Goal: Information Seeking & Learning: Learn about a topic

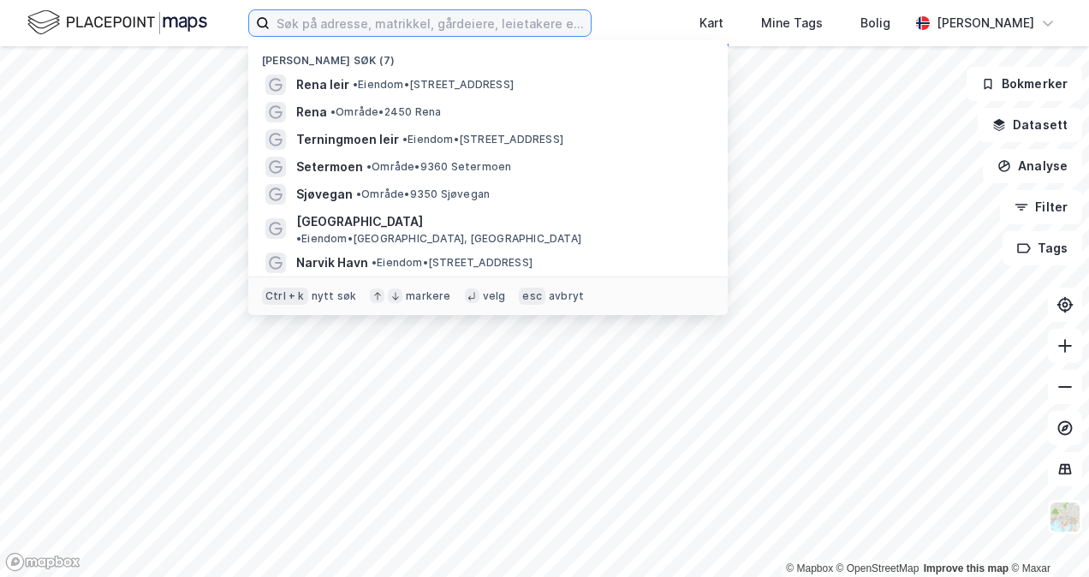
click at [408, 30] on input at bounding box center [430, 23] width 321 height 26
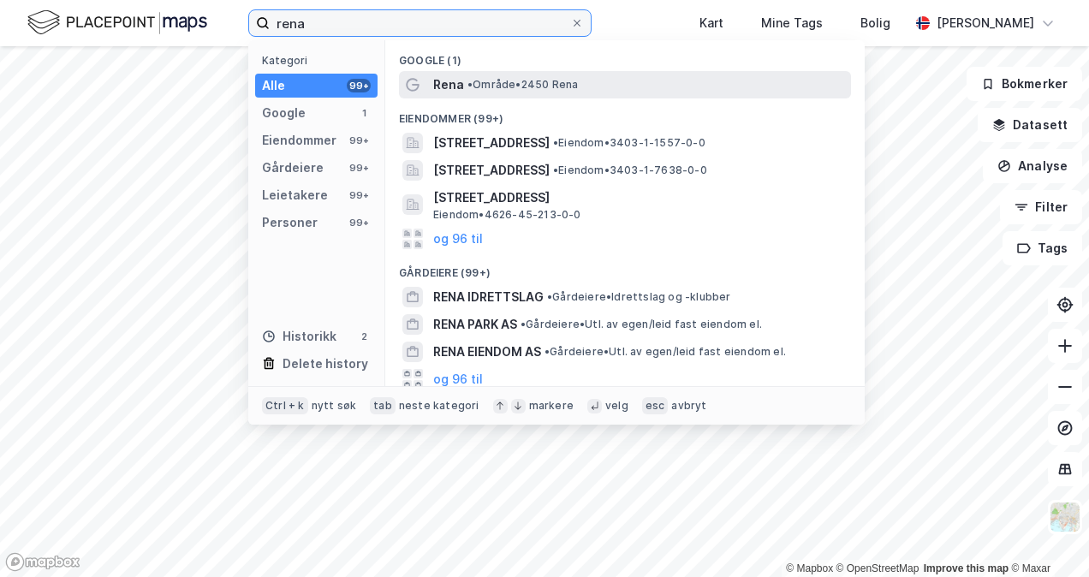
type input "rena"
click at [485, 86] on span "• Område • 2450 Rena" at bounding box center [522, 85] width 110 height 14
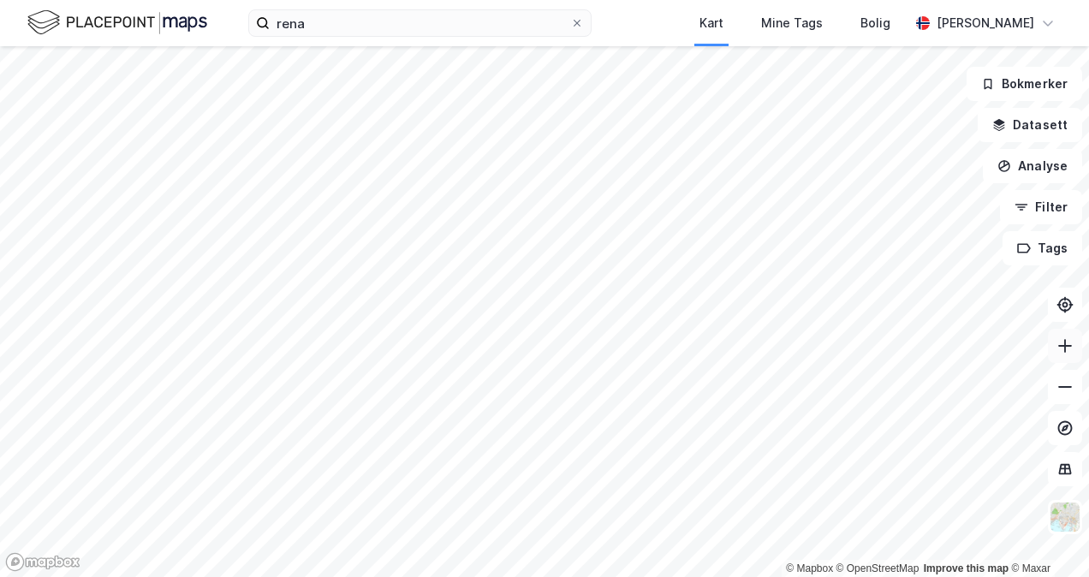
click at [1062, 356] on button at bounding box center [1065, 346] width 34 height 34
click at [1066, 348] on icon at bounding box center [1065, 345] width 17 height 17
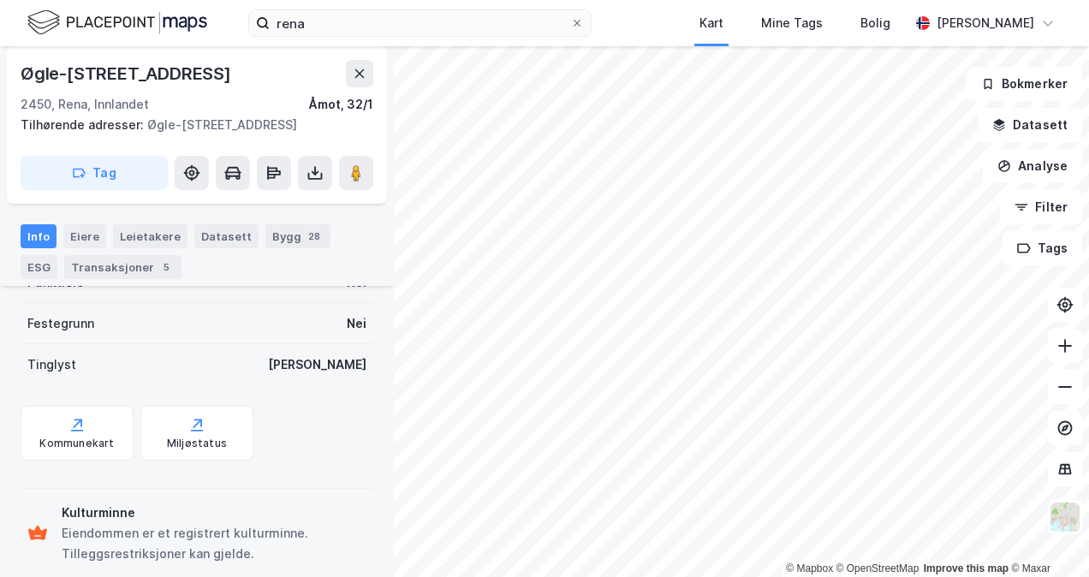
scroll to position [376, 0]
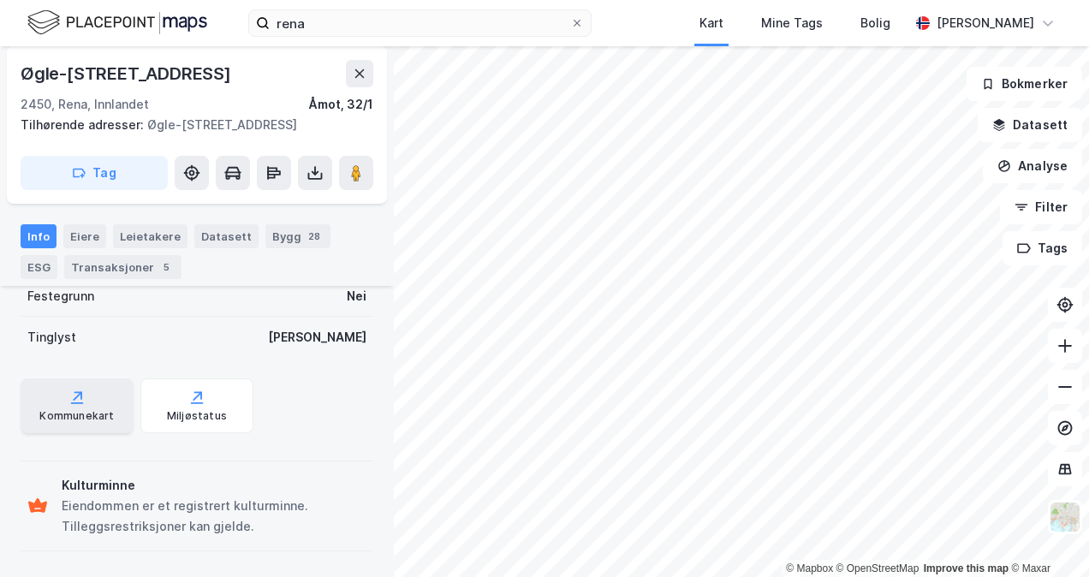
click at [60, 399] on div "Kommunekart" at bounding box center [77, 405] width 113 height 55
click at [72, 401] on icon at bounding box center [76, 397] width 17 height 17
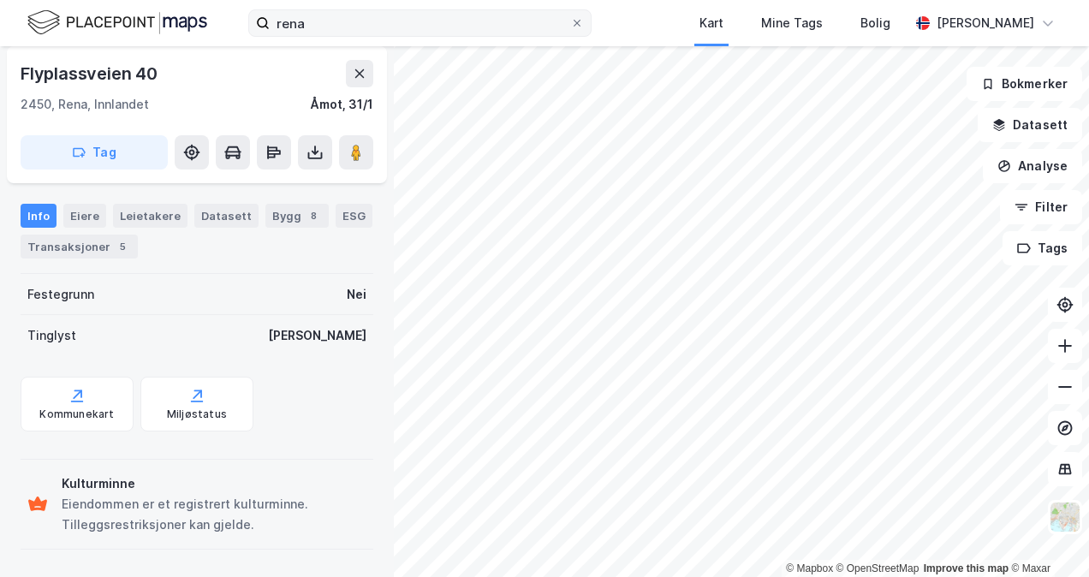
scroll to position [355, 0]
click at [70, 410] on div "Kommunekart" at bounding box center [76, 416] width 74 height 14
click at [1045, 24] on icon at bounding box center [1048, 23] width 10 height 5
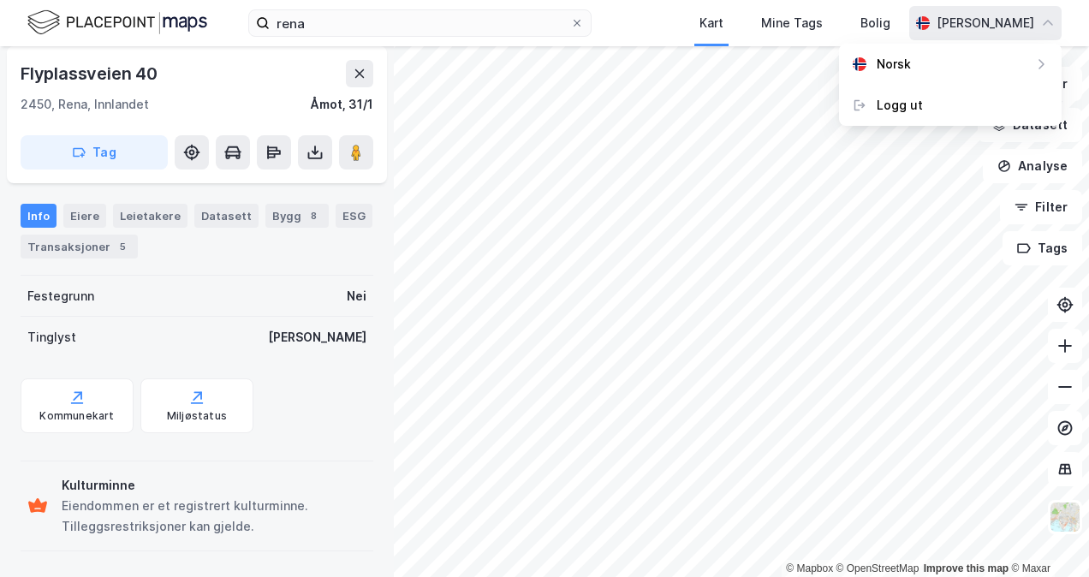
click at [965, 21] on div "[PERSON_NAME]" at bounding box center [986, 23] width 98 height 21
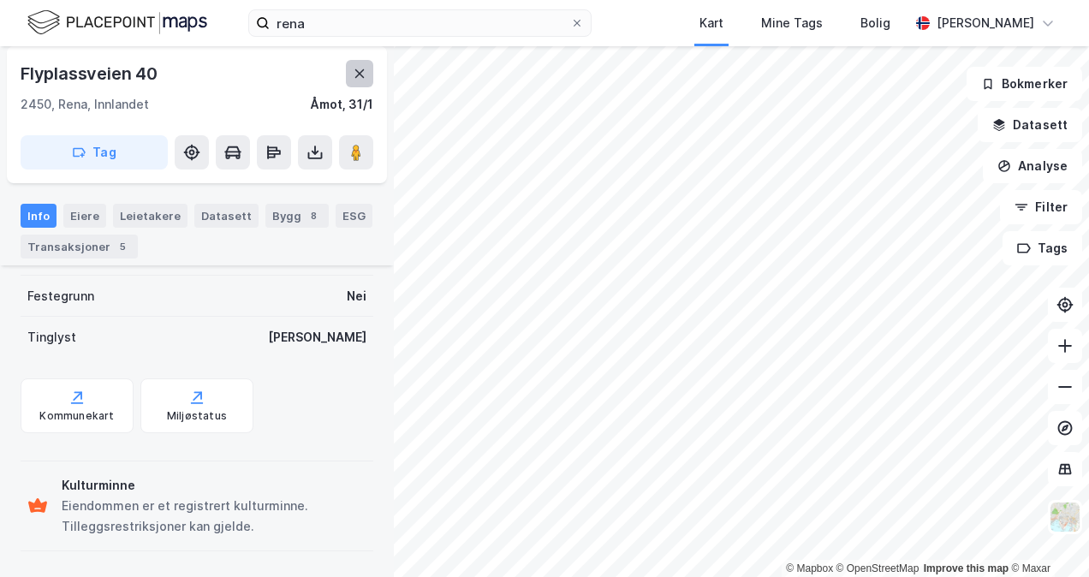
click at [358, 72] on icon at bounding box center [359, 73] width 9 height 9
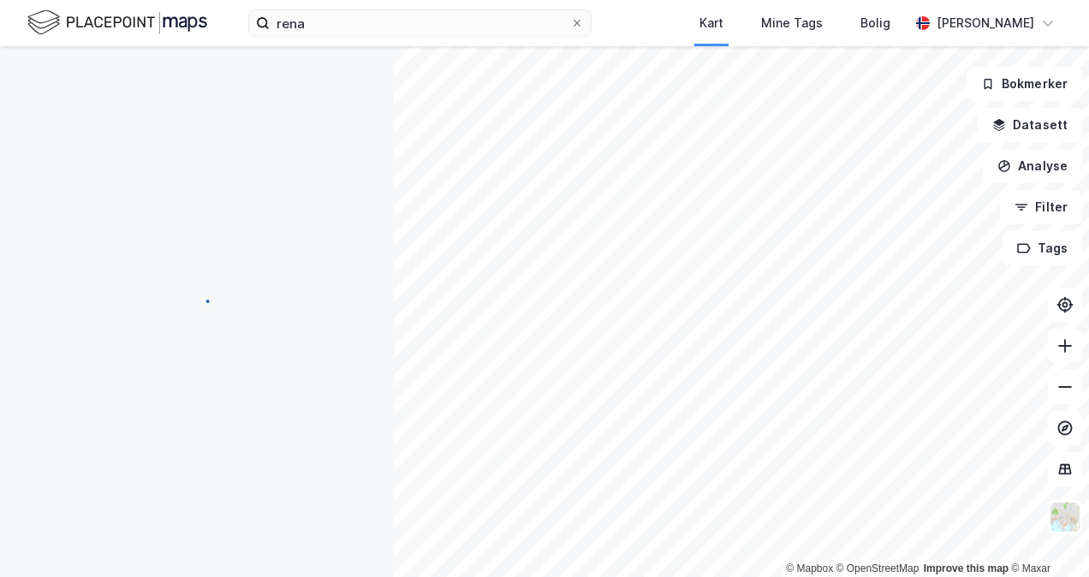
scroll to position [355, 0]
